Goal: Task Accomplishment & Management: Use online tool/utility

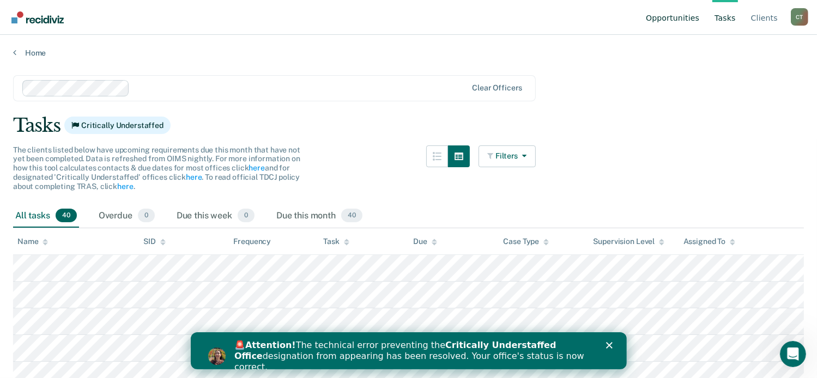
click at [687, 22] on link "Opportunities" at bounding box center [673, 17] width 58 height 35
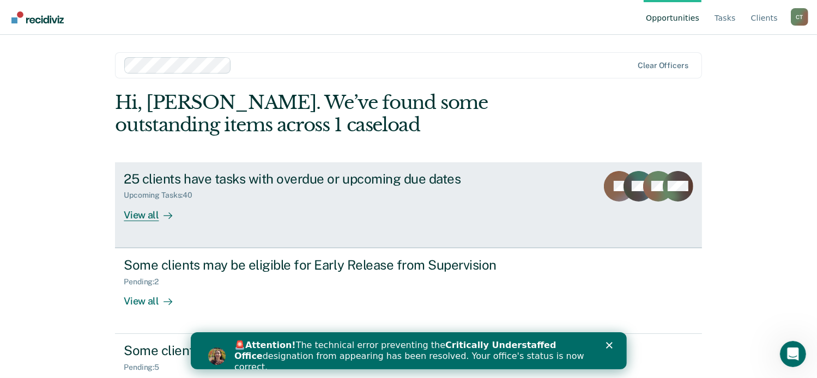
scroll to position [41, 0]
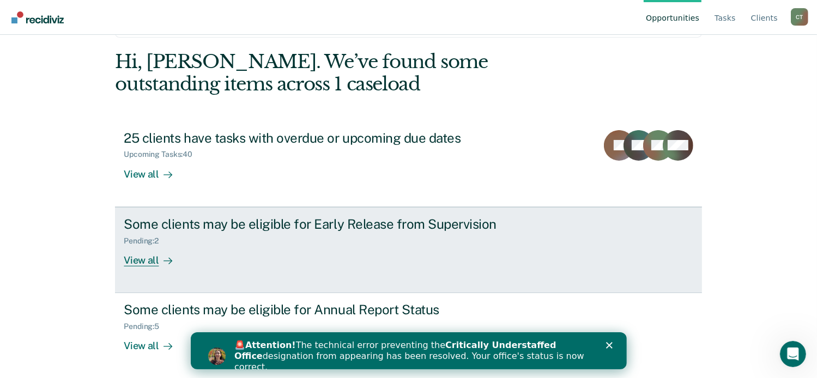
click at [139, 260] on div "View all" at bounding box center [154, 255] width 61 height 21
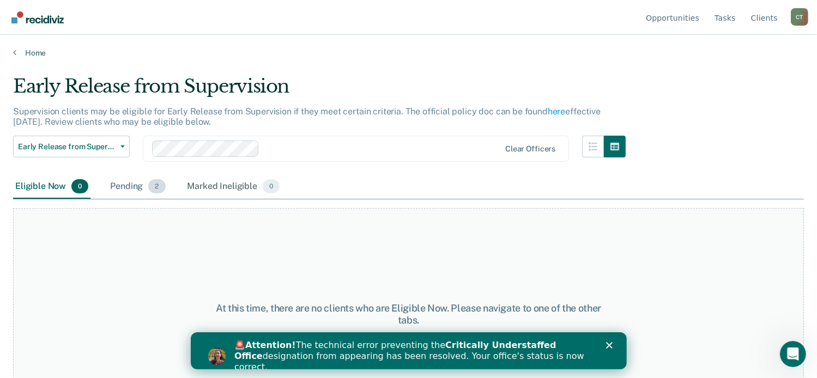
click at [141, 190] on div "Pending 2" at bounding box center [137, 187] width 59 height 24
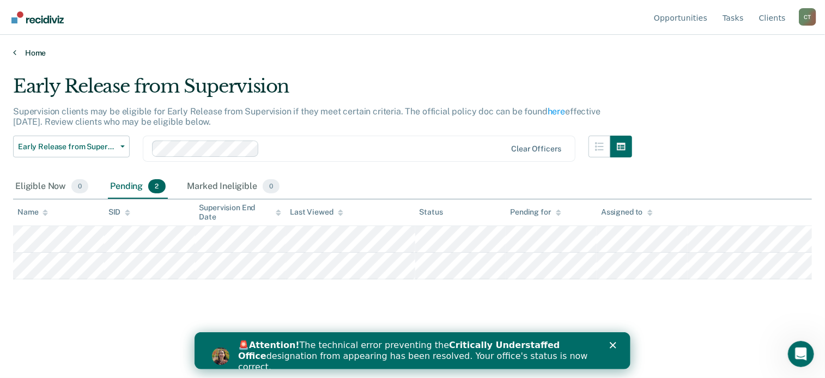
click at [16, 53] on link "Home" at bounding box center [412, 53] width 799 height 10
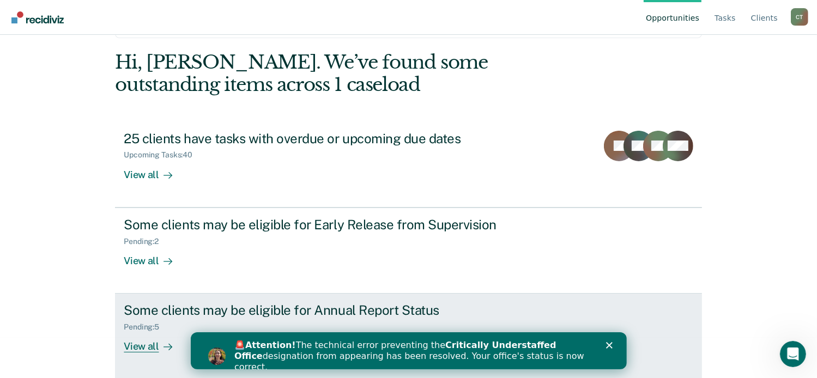
scroll to position [41, 0]
click at [151, 348] on div "View all" at bounding box center [154, 341] width 61 height 21
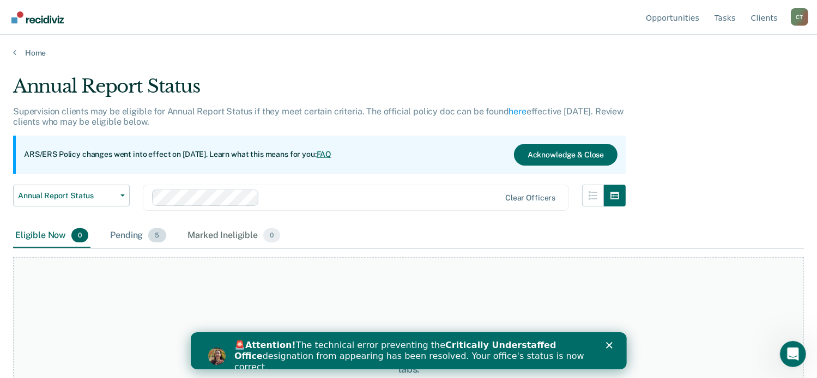
click at [133, 236] on div "Pending 5" at bounding box center [138, 236] width 60 height 24
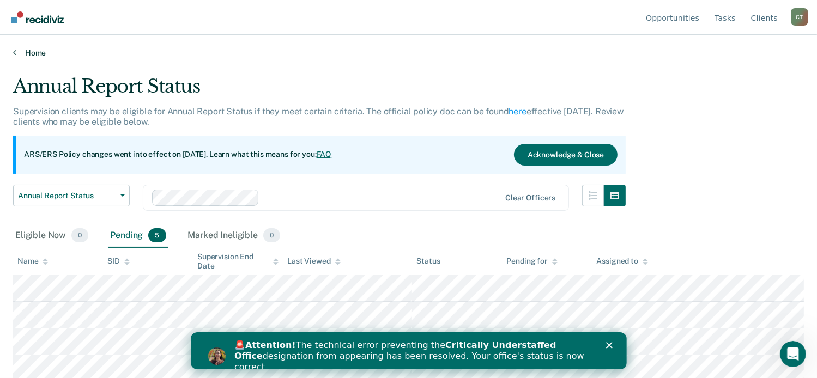
click at [16, 54] on link "Home" at bounding box center [408, 53] width 791 height 10
